Goal: Task Accomplishment & Management: Use online tool/utility

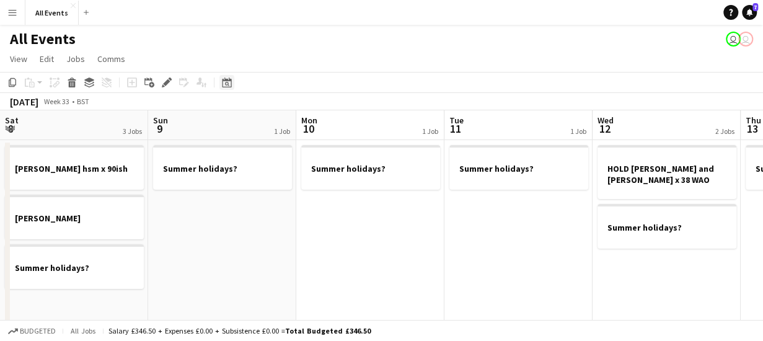
scroll to position [0, 426]
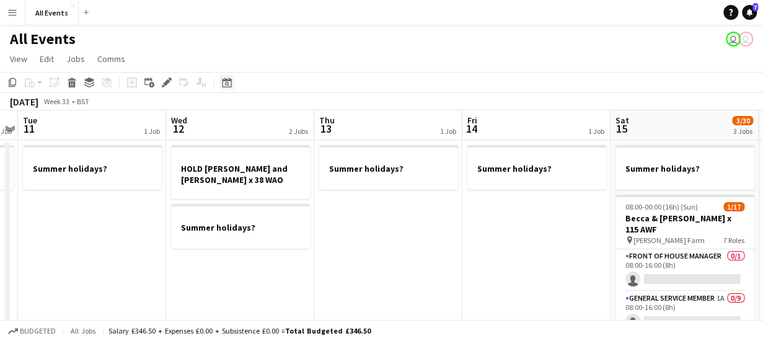
click at [227, 82] on icon at bounding box center [227, 84] width 4 height 4
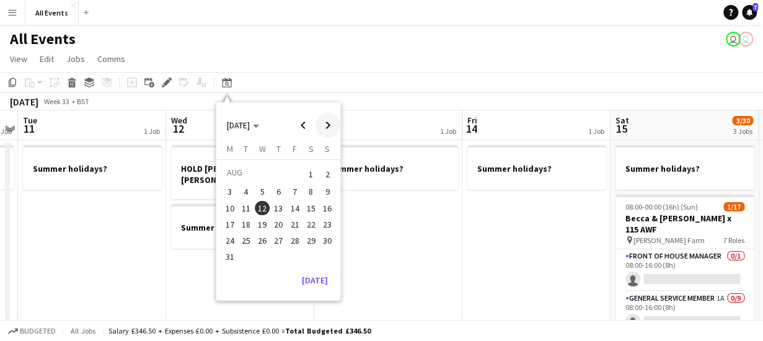
click at [326, 125] on span "Next month" at bounding box center [328, 125] width 25 height 25
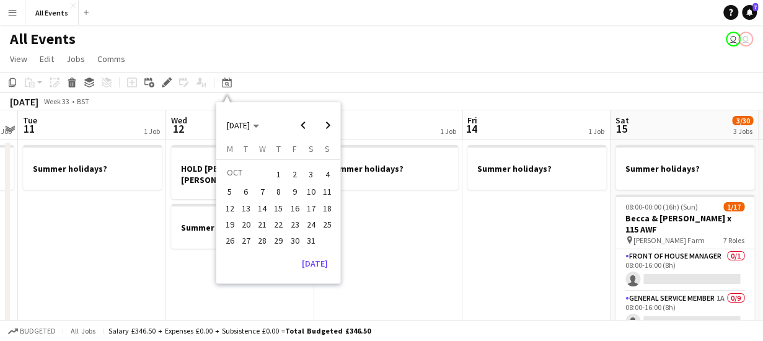
click at [225, 191] on span "5" at bounding box center [230, 192] width 15 height 15
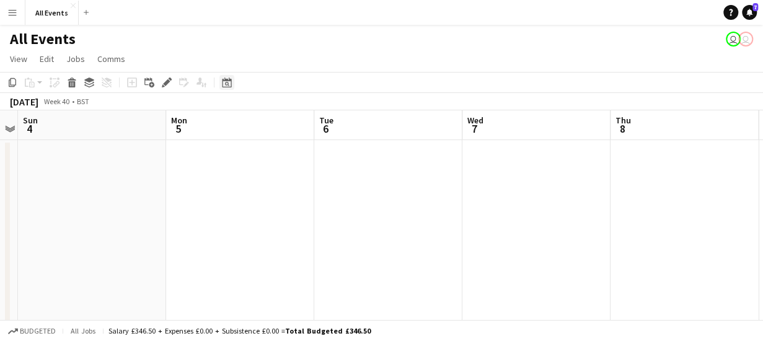
click at [227, 81] on icon at bounding box center [226, 82] width 9 height 10
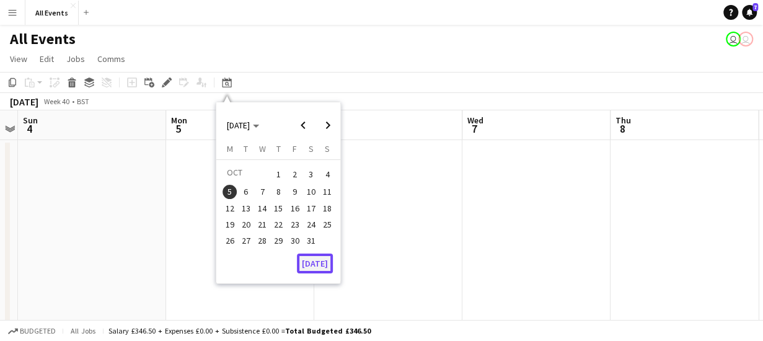
click at [320, 263] on button "[DATE]" at bounding box center [315, 264] width 36 height 20
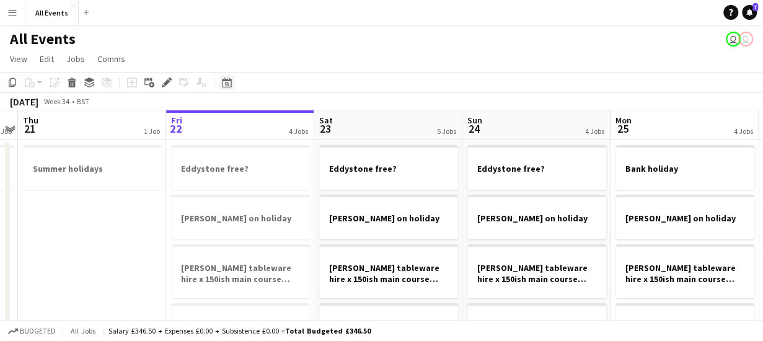
click at [229, 80] on icon at bounding box center [226, 82] width 9 height 10
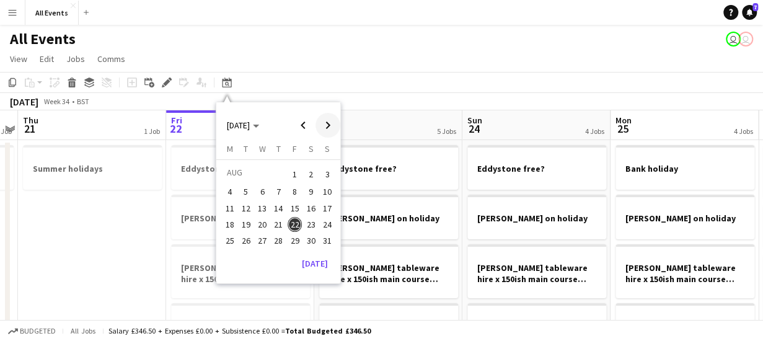
click at [328, 124] on span "Next month" at bounding box center [328, 125] width 25 height 25
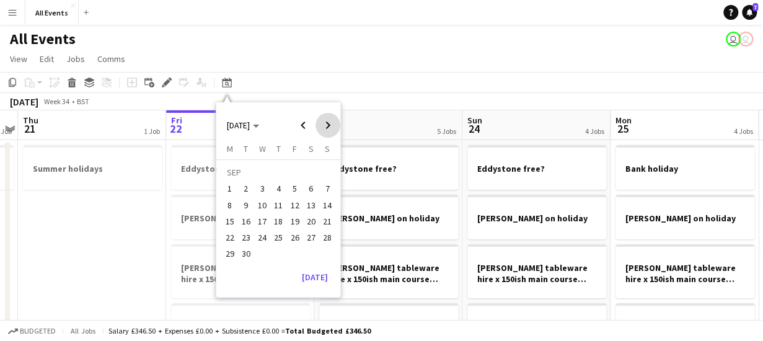
click at [328, 124] on span "Next month" at bounding box center [328, 125] width 25 height 25
click at [326, 187] on span "5" at bounding box center [327, 189] width 15 height 15
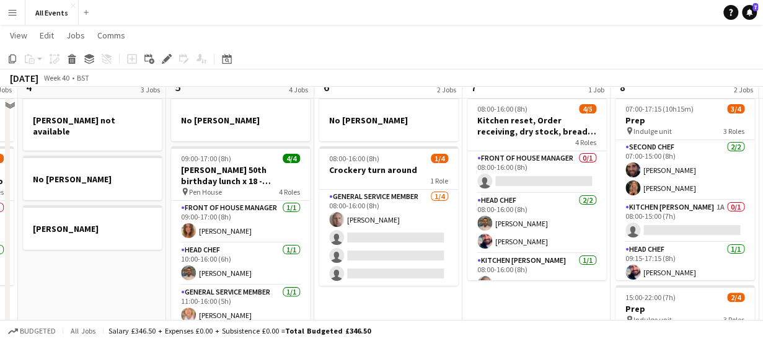
scroll to position [0, 0]
